Goal: Information Seeking & Learning: Learn about a topic

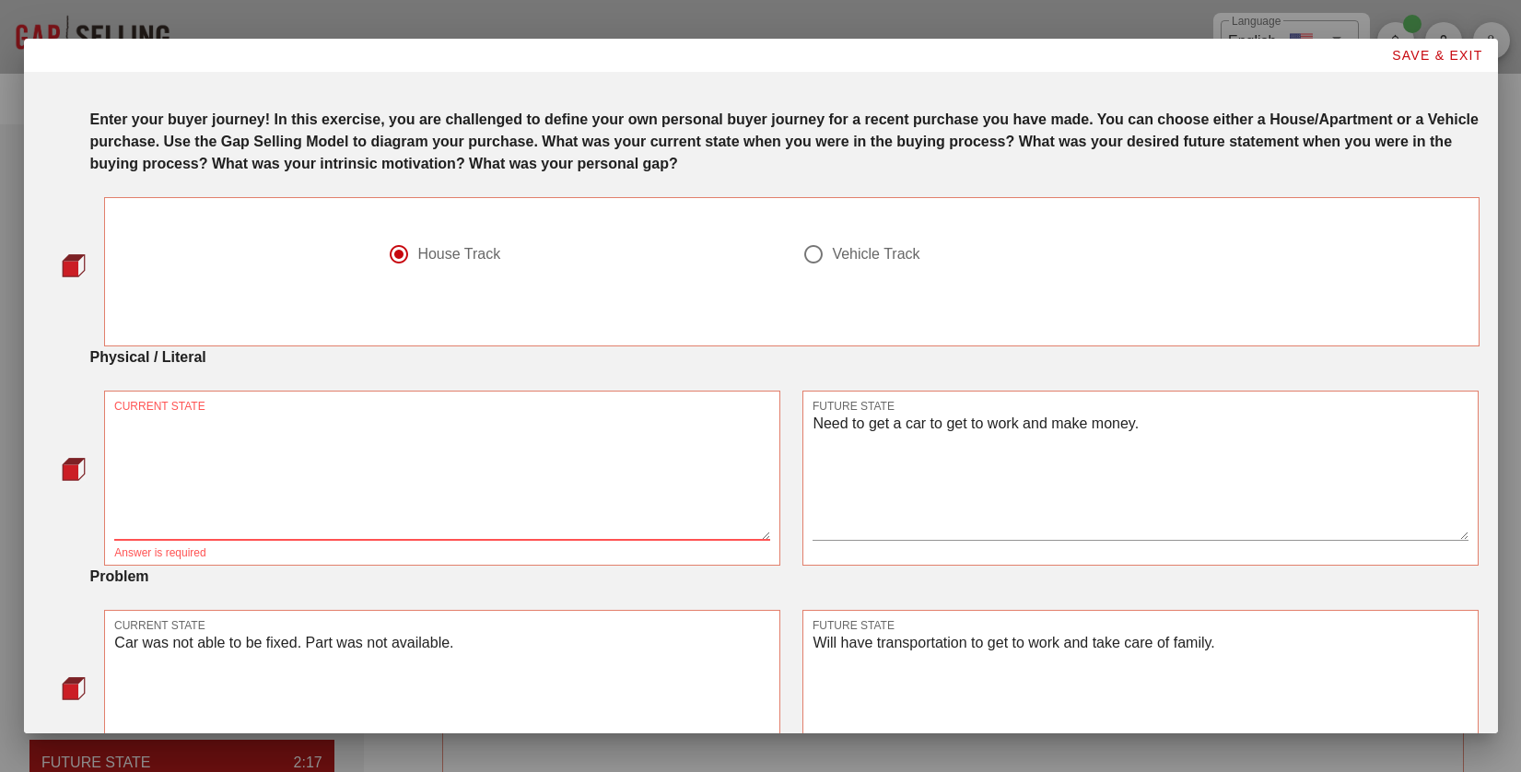
click at [318, 440] on textarea "CURRENT STATE" at bounding box center [442, 475] width 656 height 129
click at [412, 460] on textarea "CURRENT STATE" at bounding box center [442, 475] width 656 height 129
type textarea "live in an apartment and need more space"
click at [1123, 450] on textarea "Need to get a car to get to work and make money." at bounding box center [1141, 475] width 656 height 129
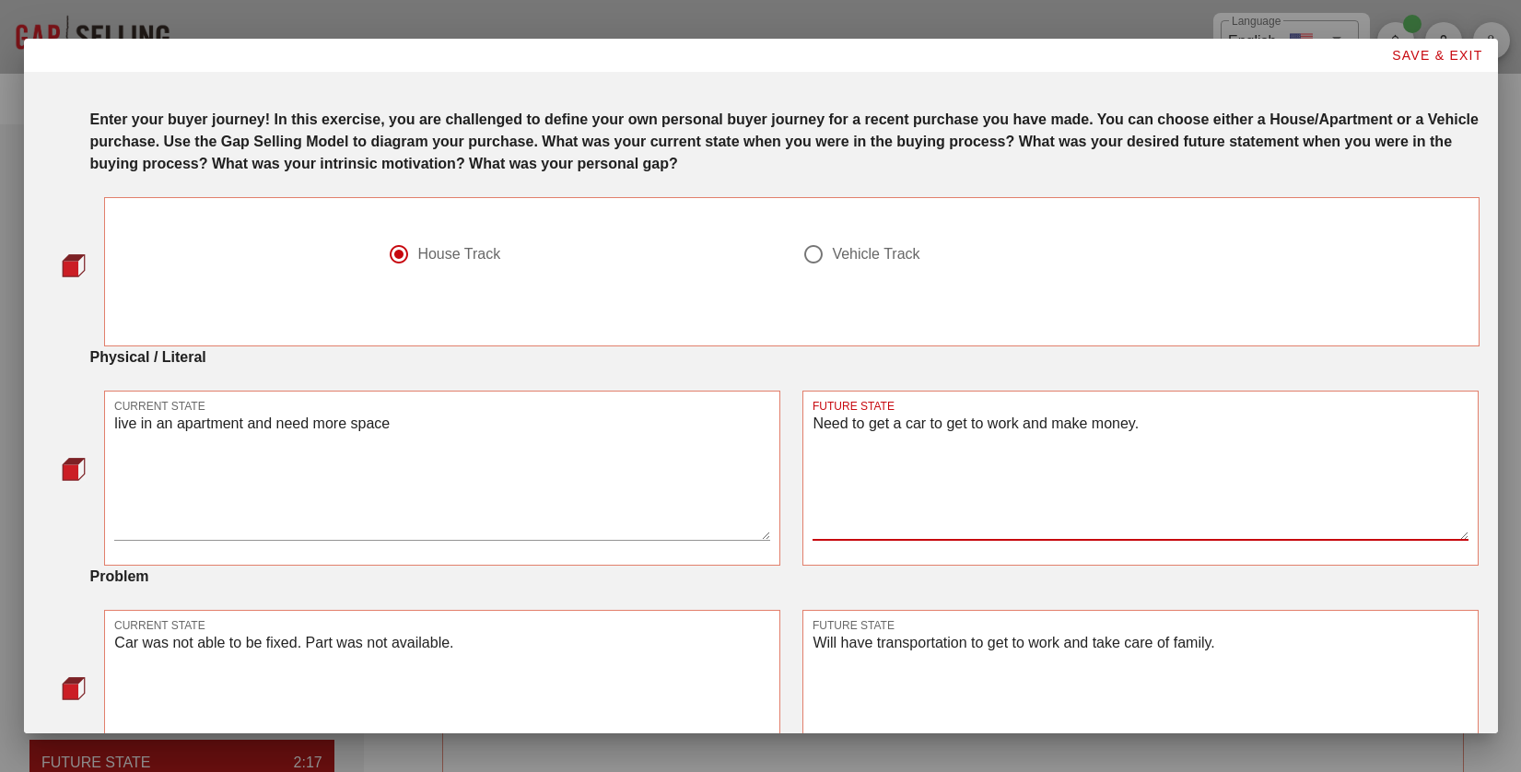
drag, startPoint x: 1176, startPoint y: 432, endPoint x: 792, endPoint y: 434, distance: 384.2
click at [792, 434] on div "FUTURE STATE Need to get a car to get to work and make money." at bounding box center [1140, 478] width 698 height 197
type textarea "n"
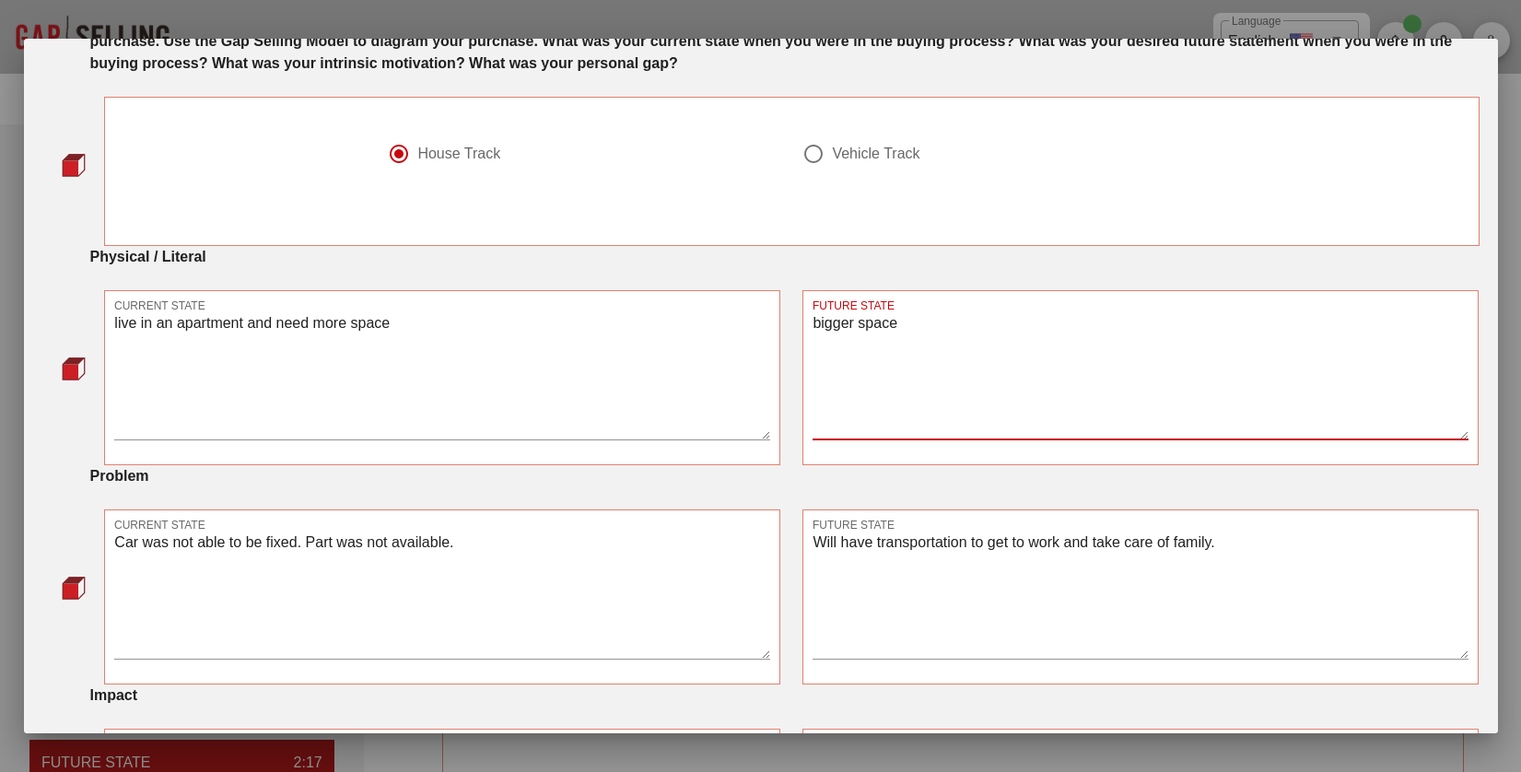
scroll to position [184, 0]
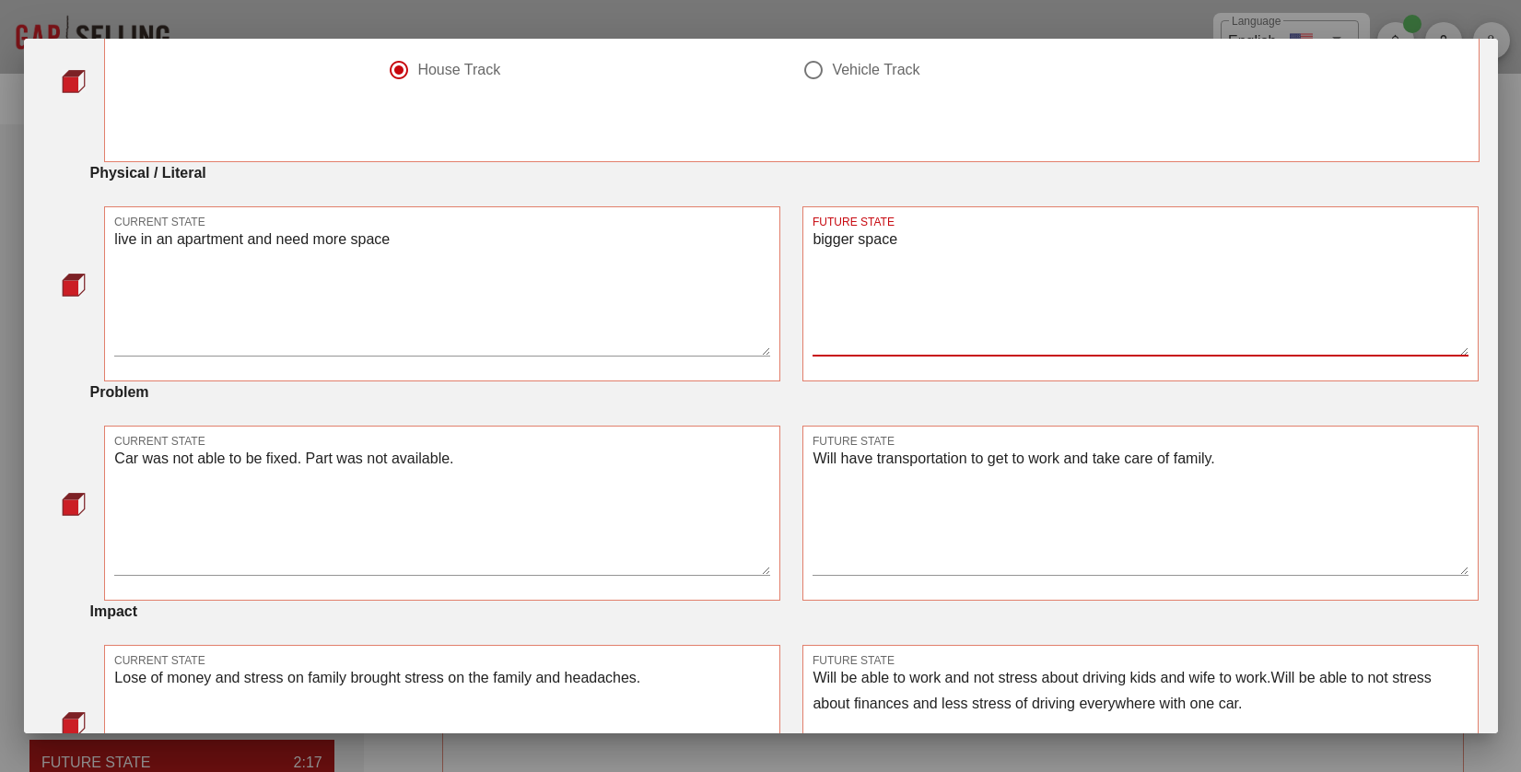
type textarea "bigger space"
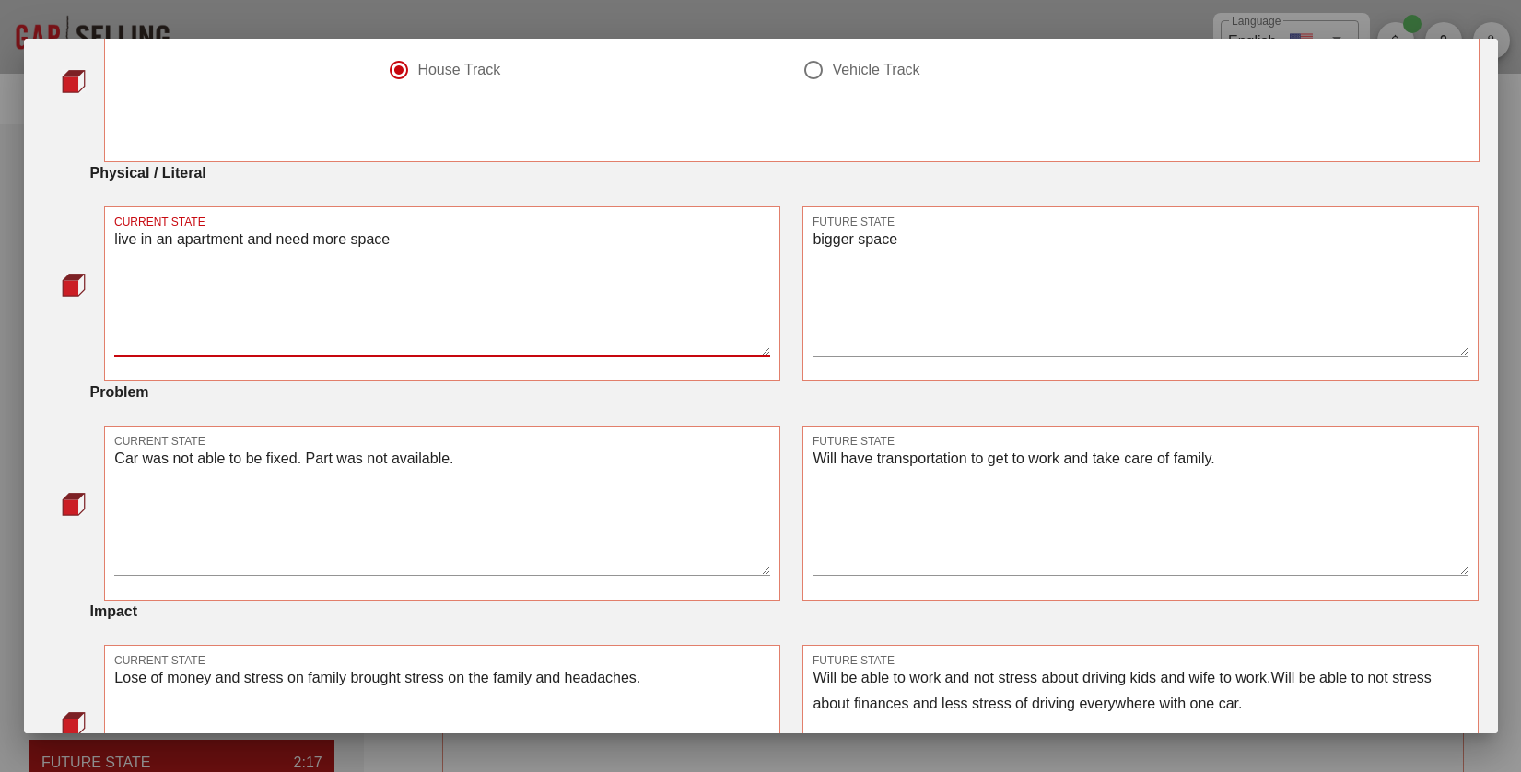
drag, startPoint x: 403, startPoint y: 235, endPoint x: 250, endPoint y: 252, distance: 153.8
click at [250, 252] on textarea "live in an apartment and need more space" at bounding box center [442, 291] width 656 height 129
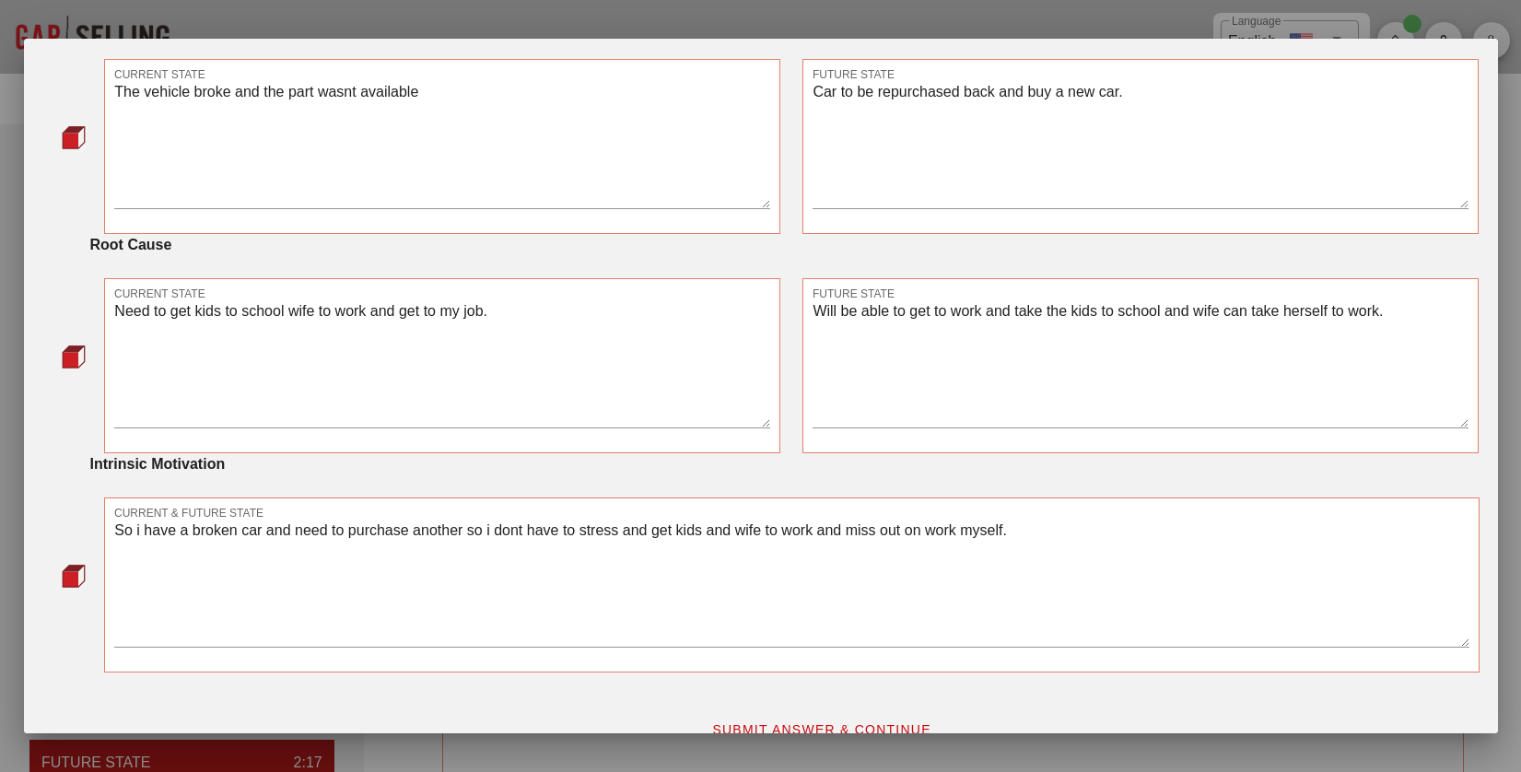
scroll to position [1021, 0]
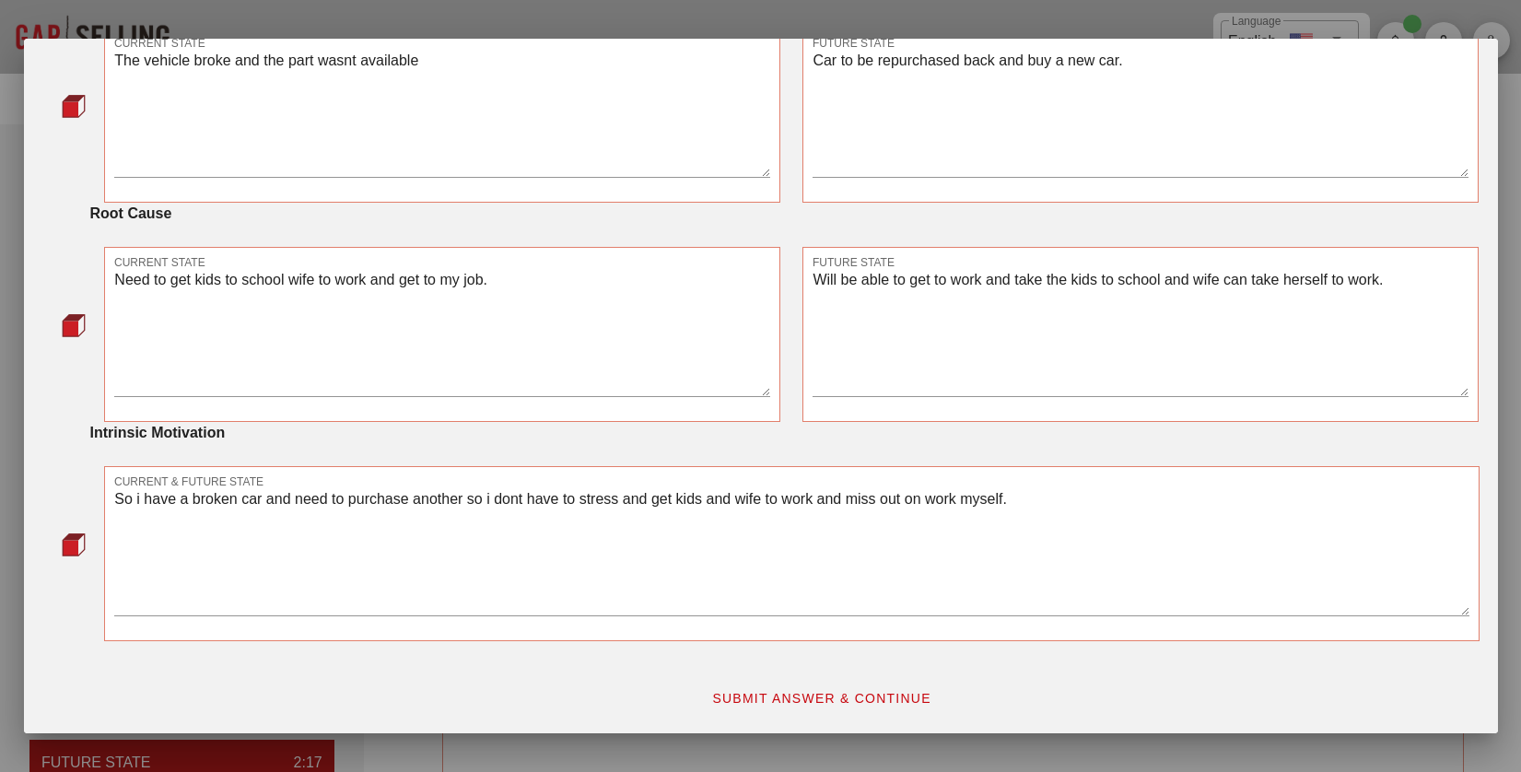
type textarea "live in an apartment"
click at [834, 704] on span "SUBMIT ANSWER & CONTINUE" at bounding box center [821, 698] width 220 height 15
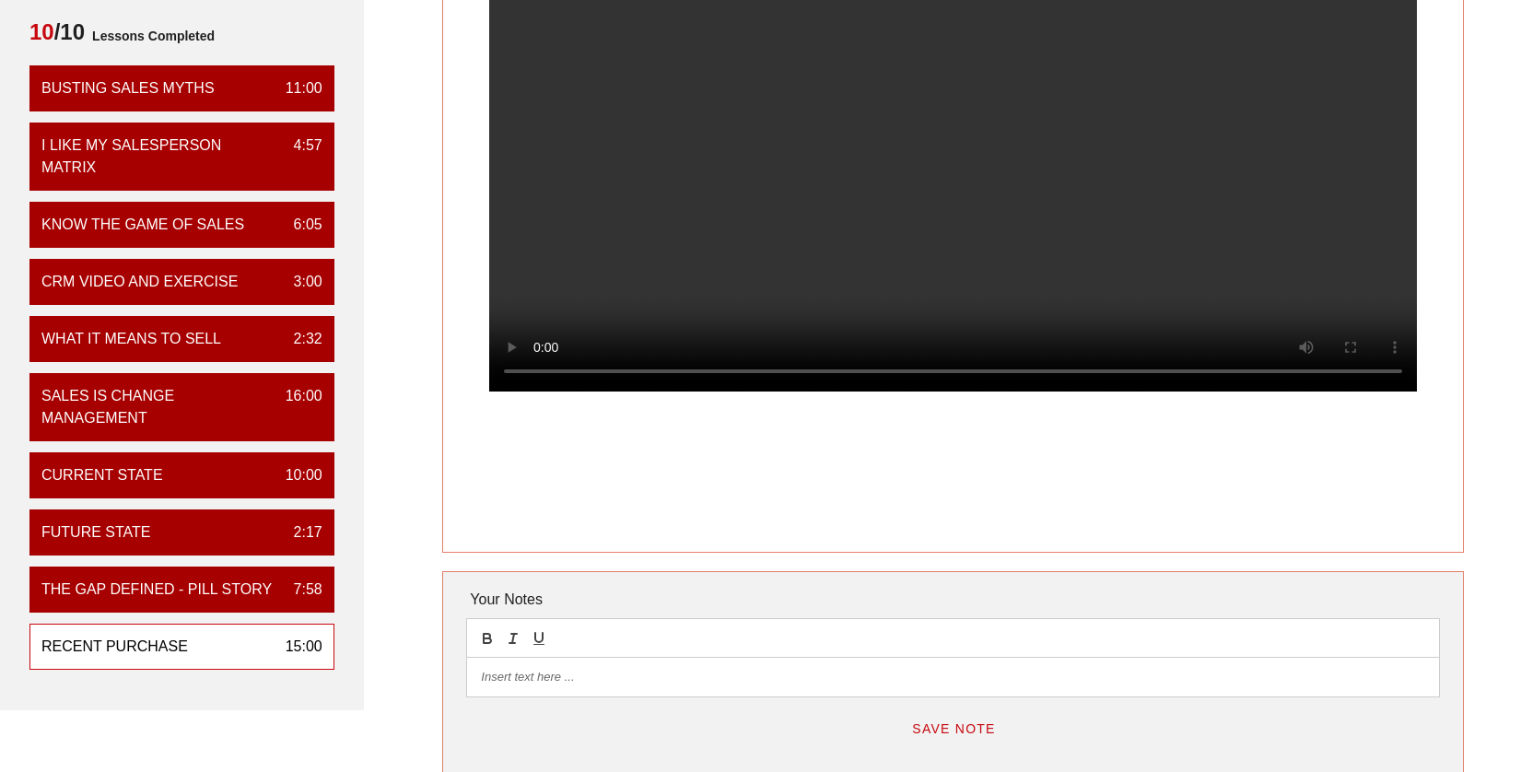
scroll to position [0, 0]
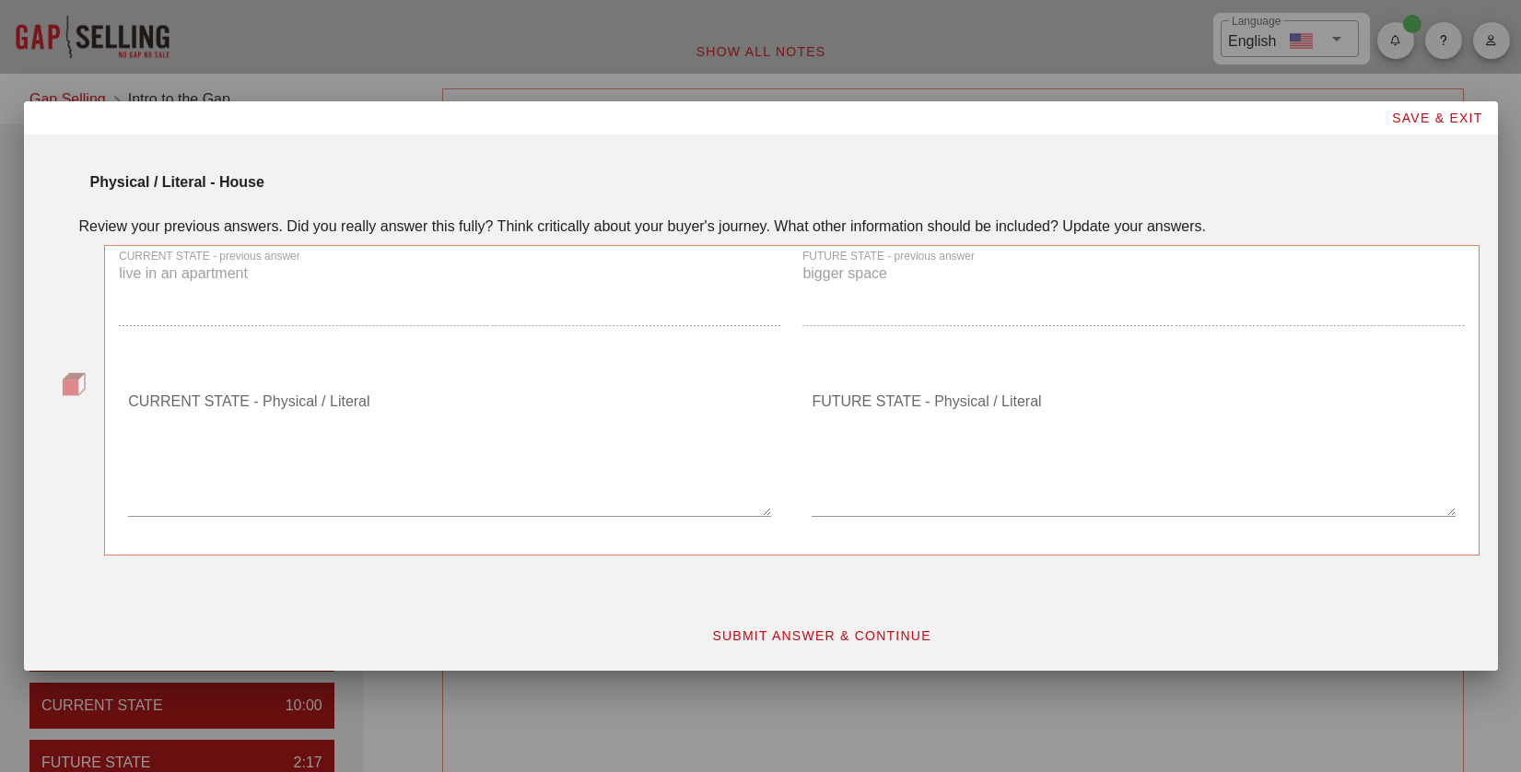
click at [395, 459] on textarea "CURRENT STATE - Physical / Literal" at bounding box center [449, 451] width 643 height 129
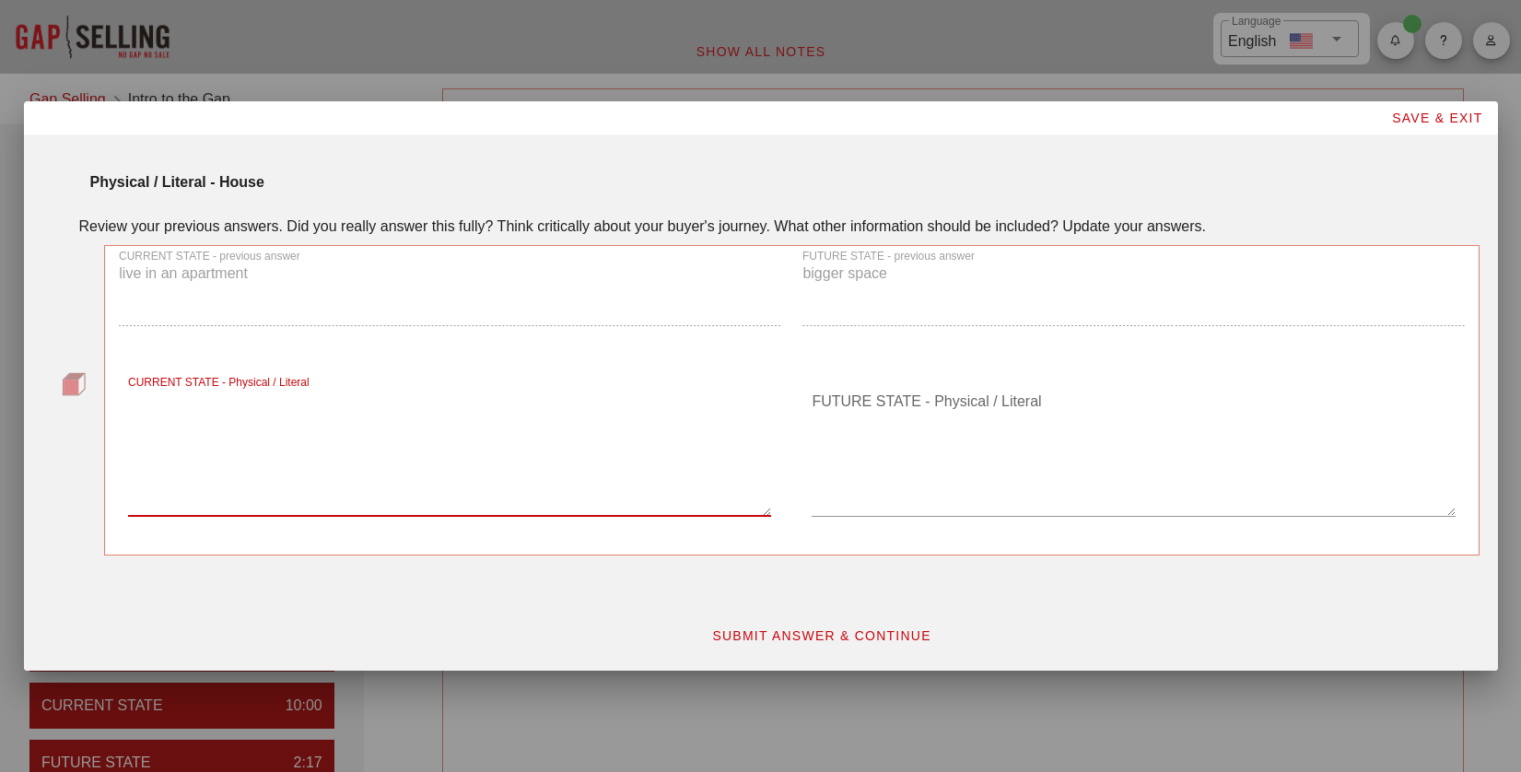
click at [835, 643] on button "SUBMIT ANSWER & CONTINUE" at bounding box center [821, 635] width 250 height 33
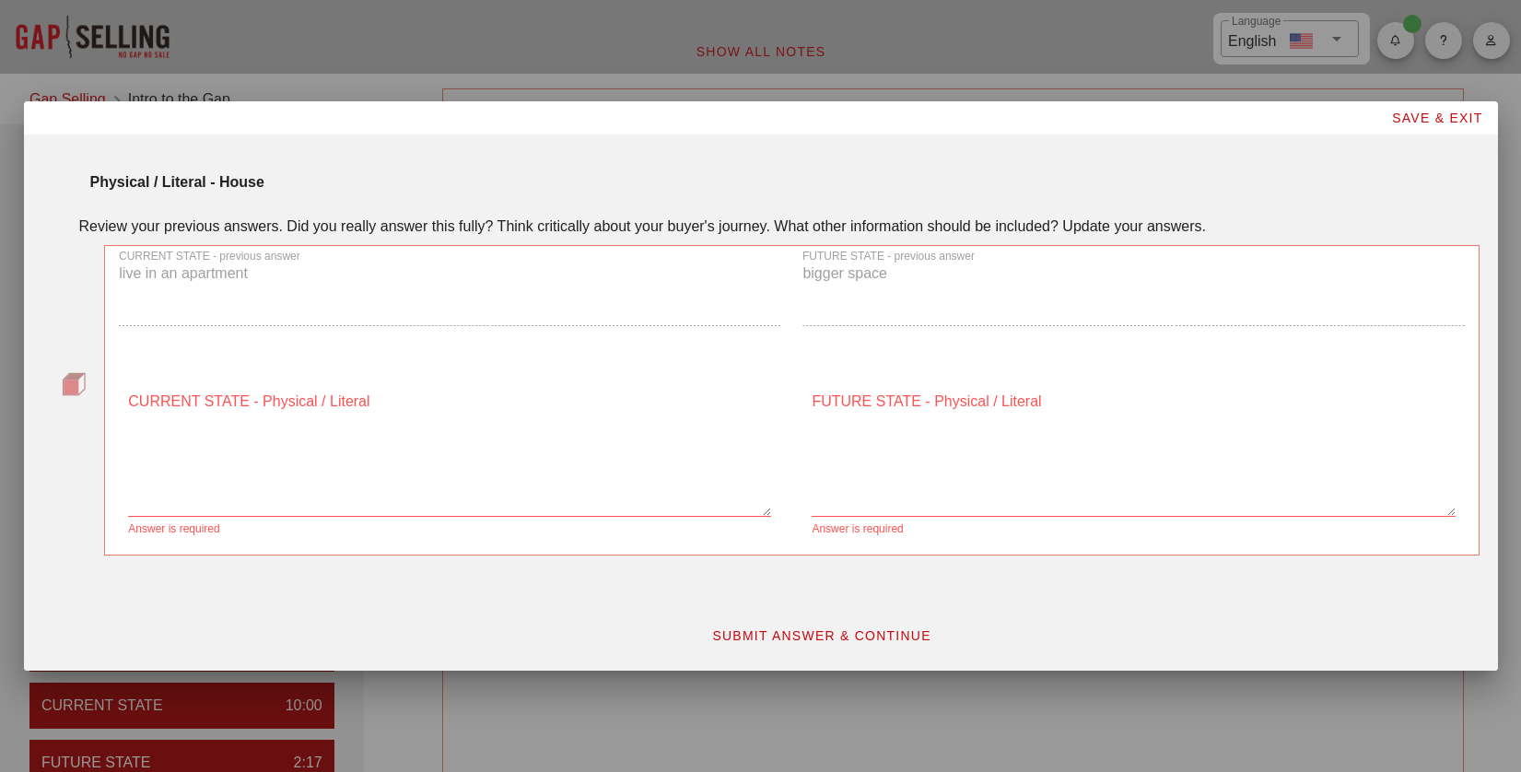
click at [499, 479] on textarea "CURRENT STATE - Physical / Literal" at bounding box center [449, 451] width 643 height 129
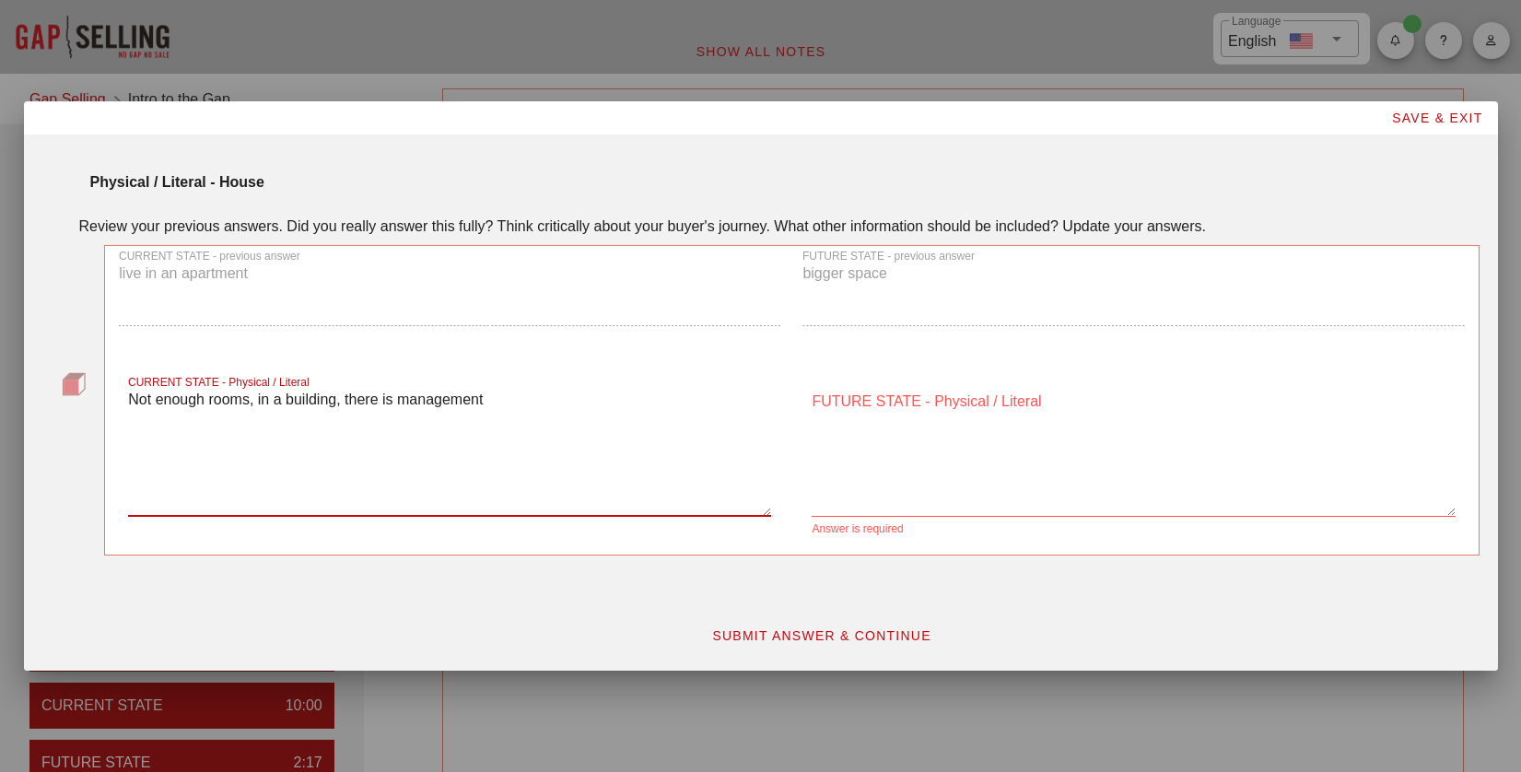
type textarea "Not enough rooms, in a building, there is management"
click at [907, 492] on textarea "FUTURE STATE - Physical / Literal" at bounding box center [1133, 451] width 643 height 129
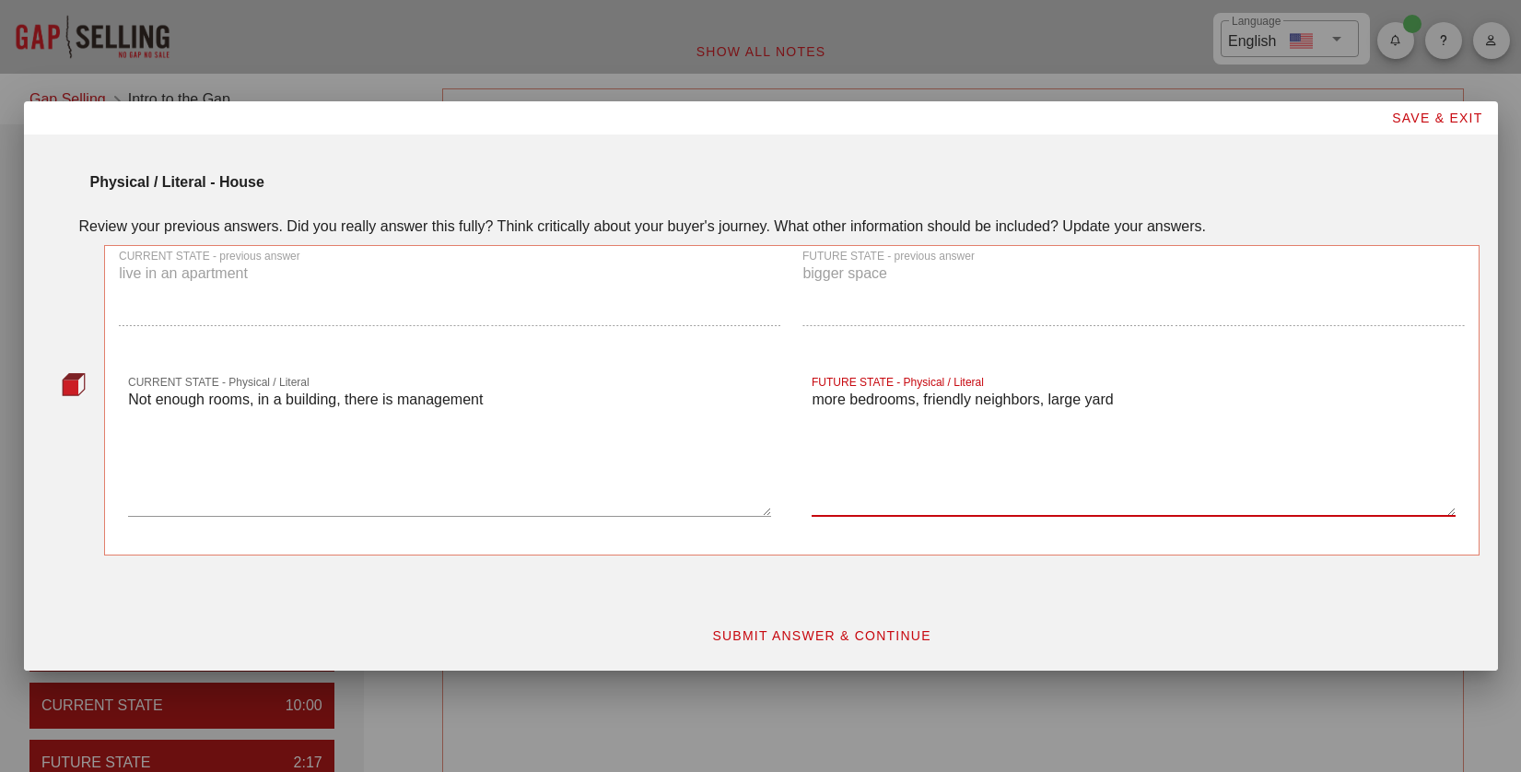
type textarea "more bedrooms, friendly neighbors, large yard"
click at [834, 635] on span "SUBMIT ANSWER & CONTINUE" at bounding box center [821, 635] width 220 height 15
